Goal: Information Seeking & Learning: Compare options

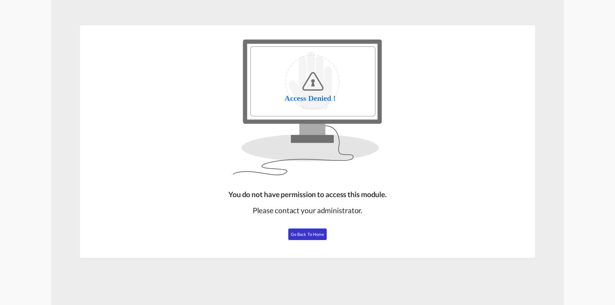
click at [303, 236] on span "Go Back to Home" at bounding box center [308, 234] width 34 height 5
